Goal: Find specific page/section

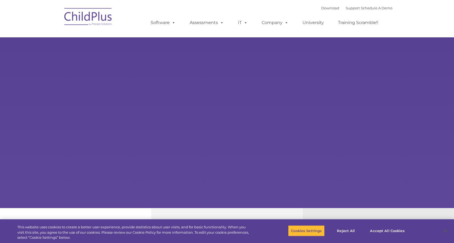
select select "MEDIUM"
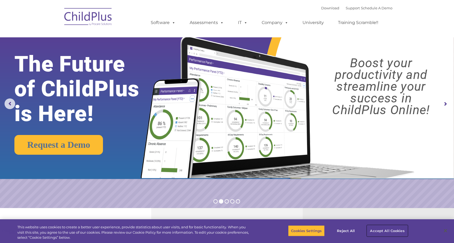
click at [380, 229] on button "Accept All Cookies" at bounding box center [387, 230] width 40 height 11
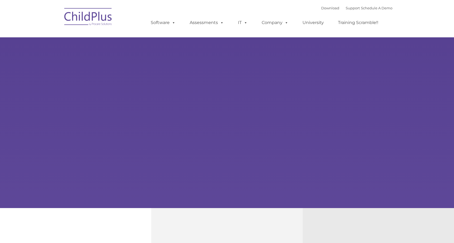
type input ""
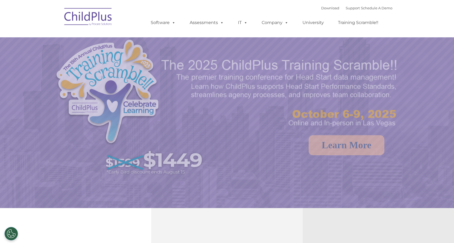
select select "MEDIUM"
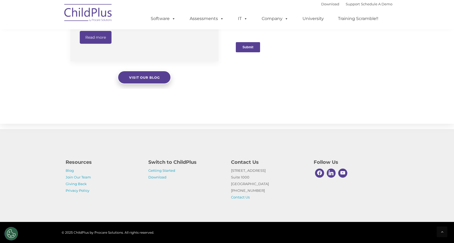
scroll to position [555, 0]
